Goal: Check status

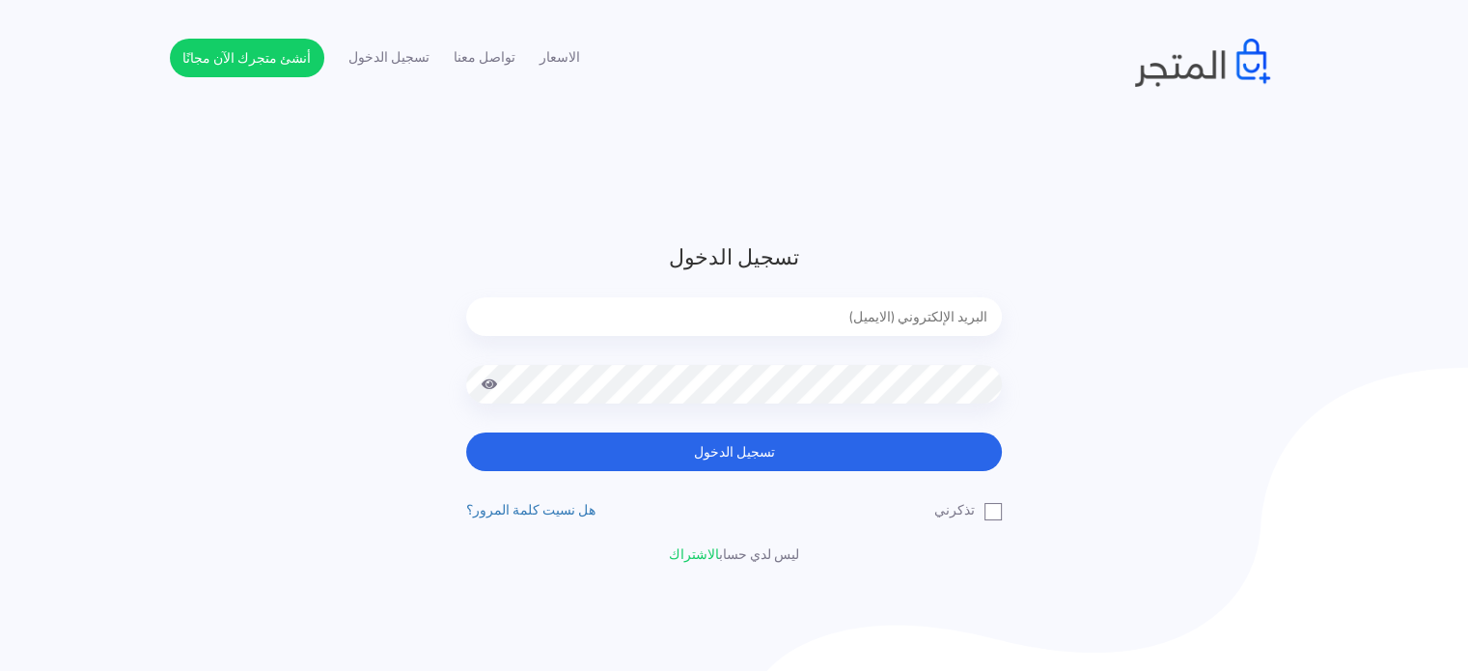
drag, startPoint x: 651, startPoint y: 320, endPoint x: 670, endPoint y: 310, distance: 21.6
click at [651, 320] on input "email" at bounding box center [734, 316] width 536 height 39
type input "[EMAIL_ADDRESS][DOMAIN_NAME]"
click at [466, 433] on button "تسجيل الدخول" at bounding box center [734, 452] width 536 height 39
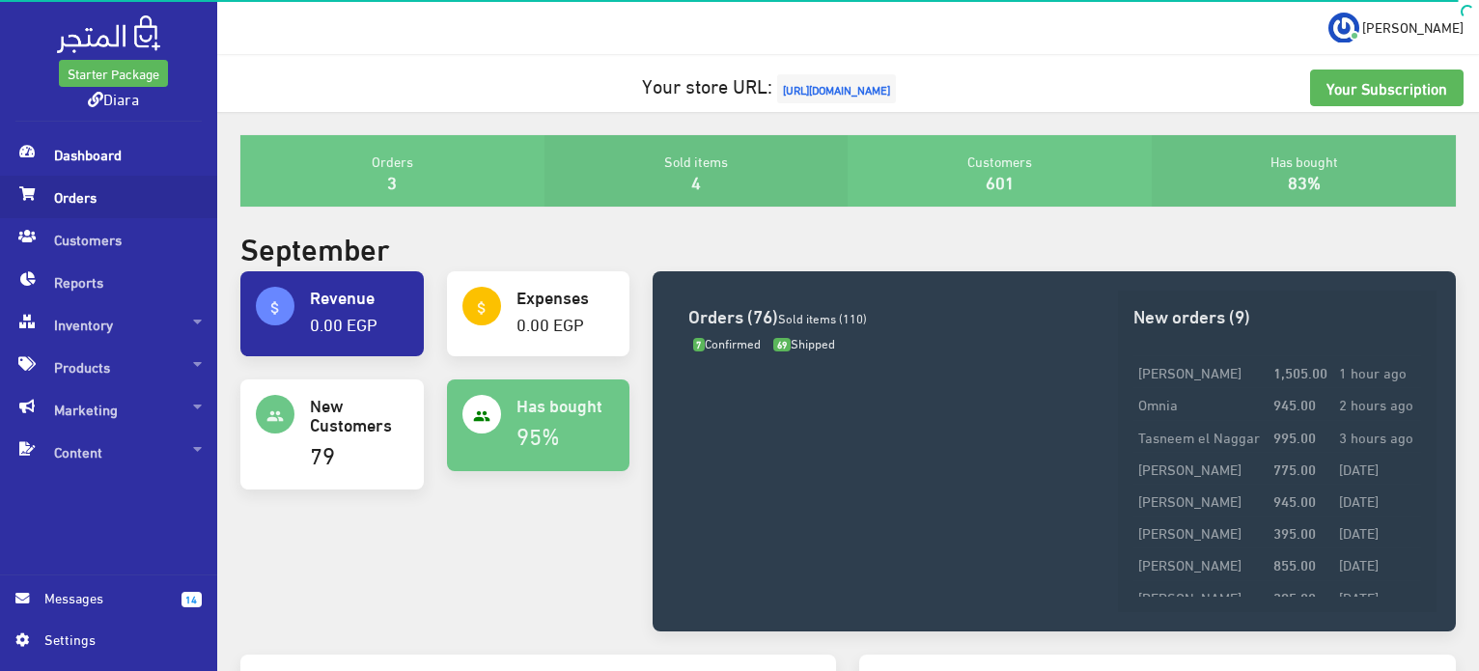
click at [102, 209] on span "Orders" at bounding box center [108, 197] width 186 height 42
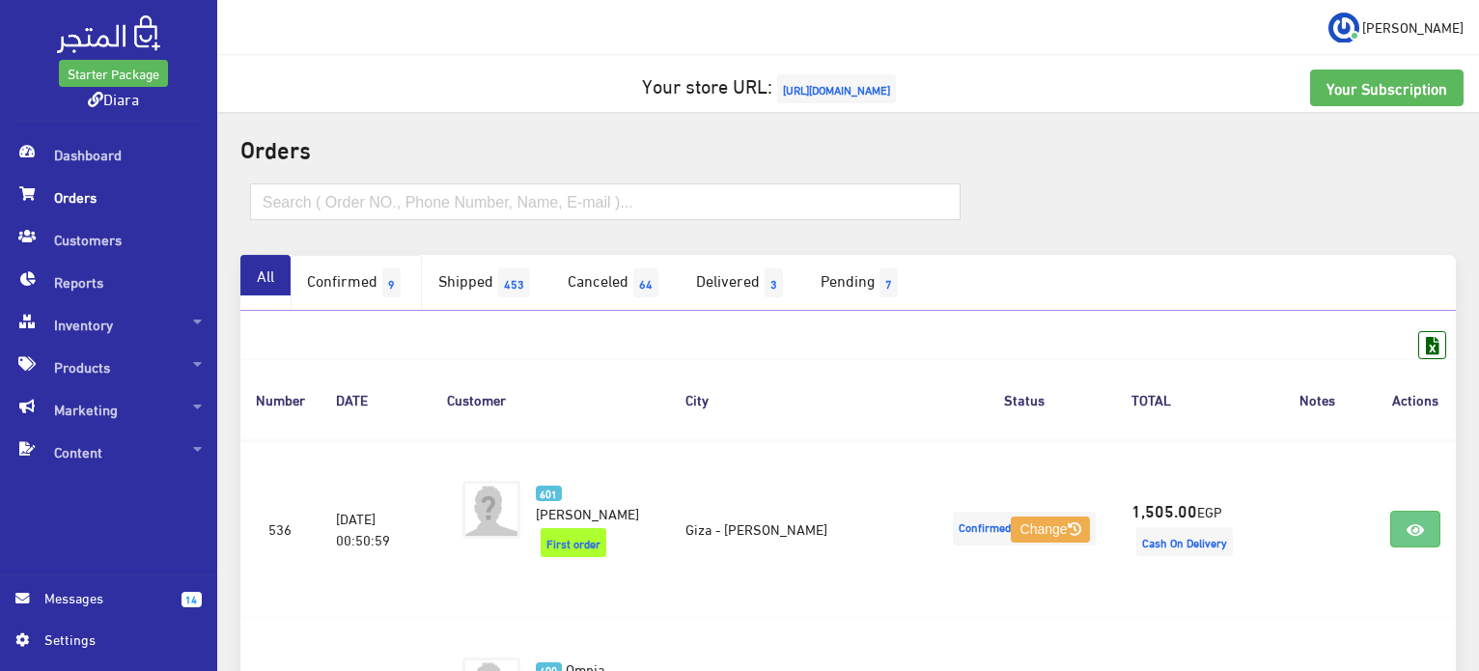
click at [377, 261] on link "Confirmed 9" at bounding box center [356, 283] width 131 height 56
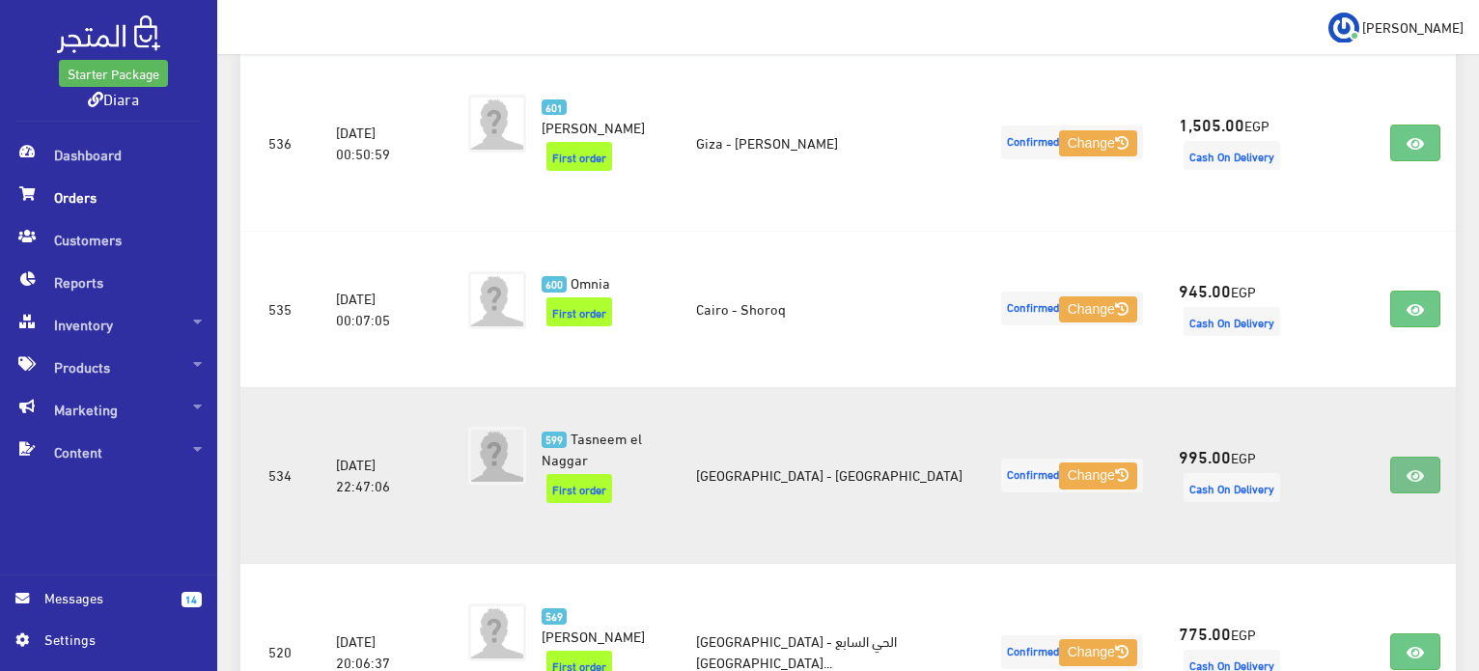
scroll to position [483, 0]
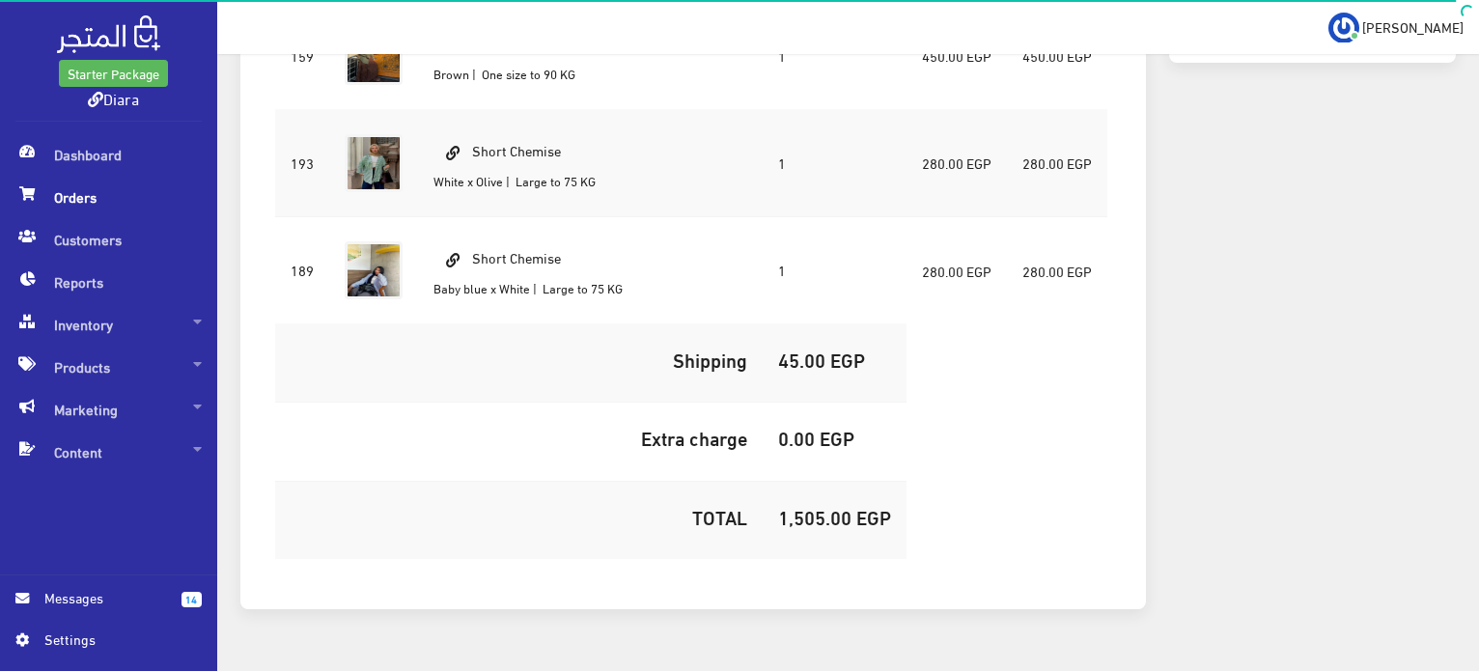
scroll to position [409, 0]
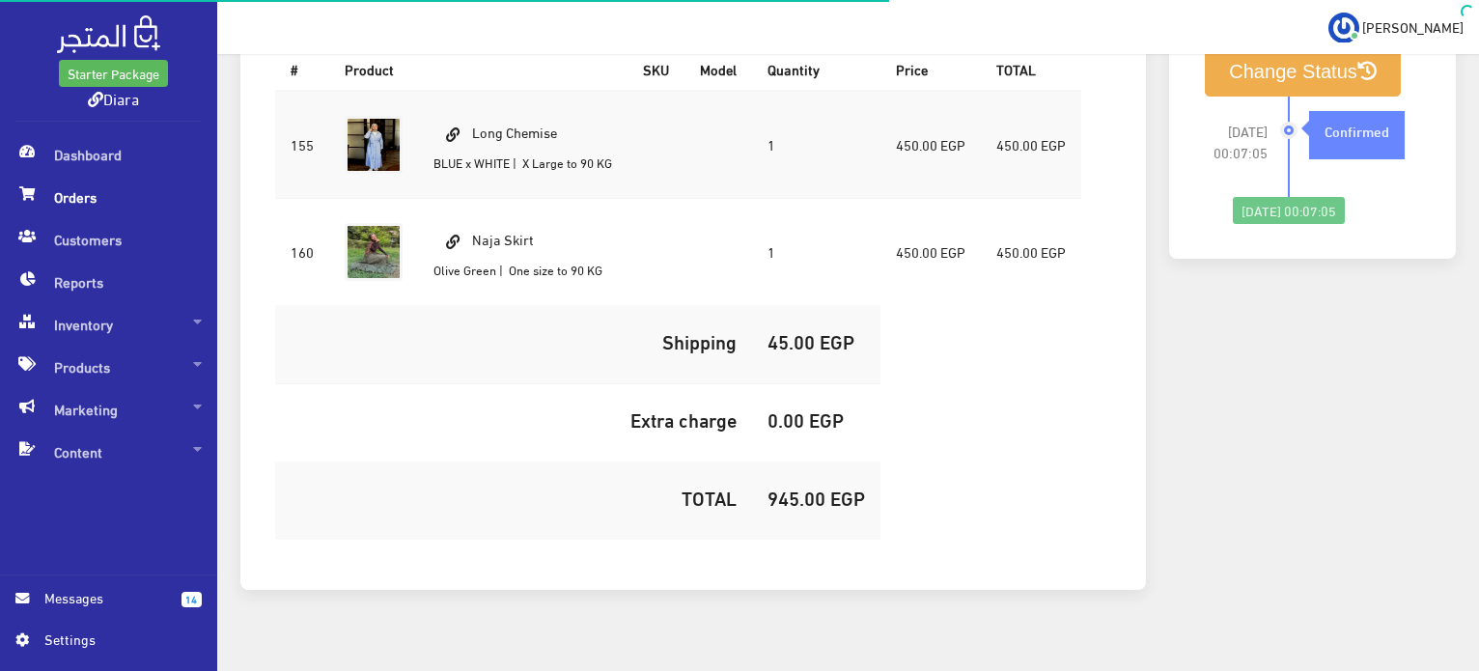
scroll to position [654, 0]
